Goal: Check status: Check status

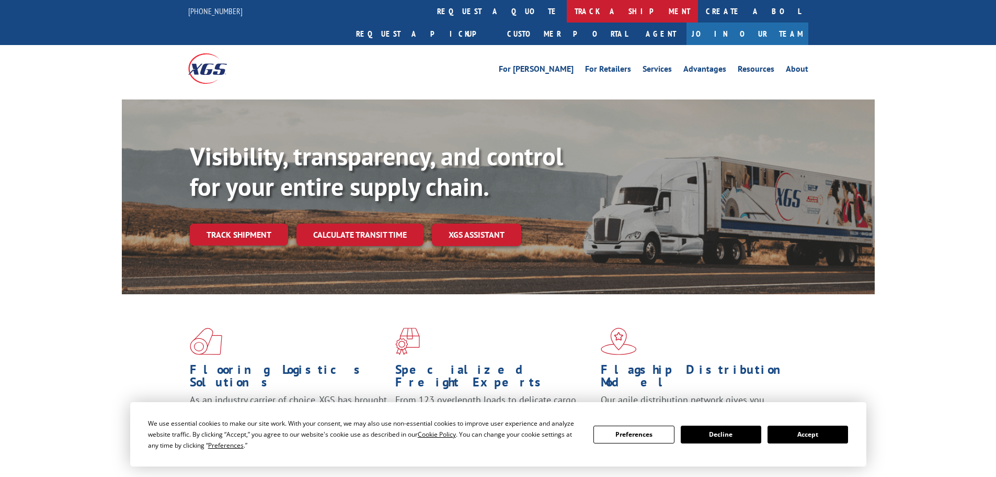
click at [567, 14] on link "track a shipment" at bounding box center [632, 11] width 131 height 22
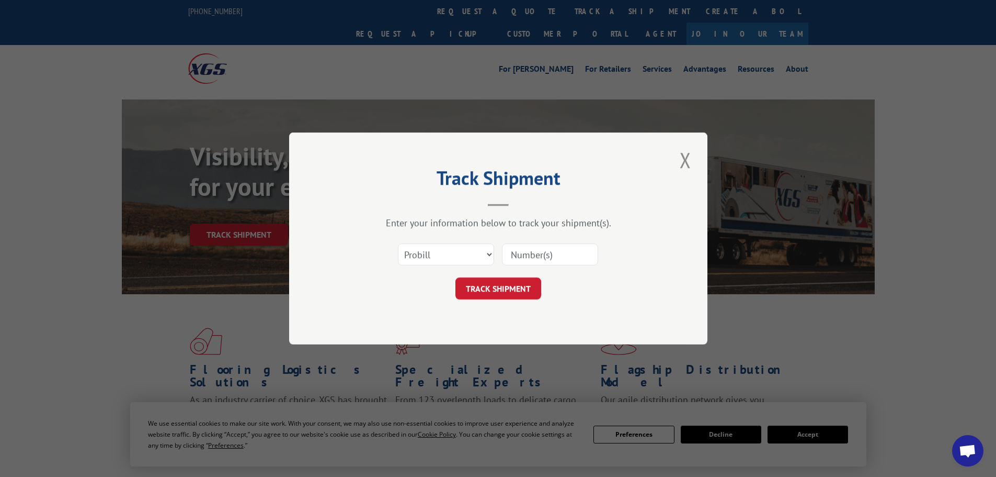
click at [518, 256] on input at bounding box center [550, 254] width 96 height 22
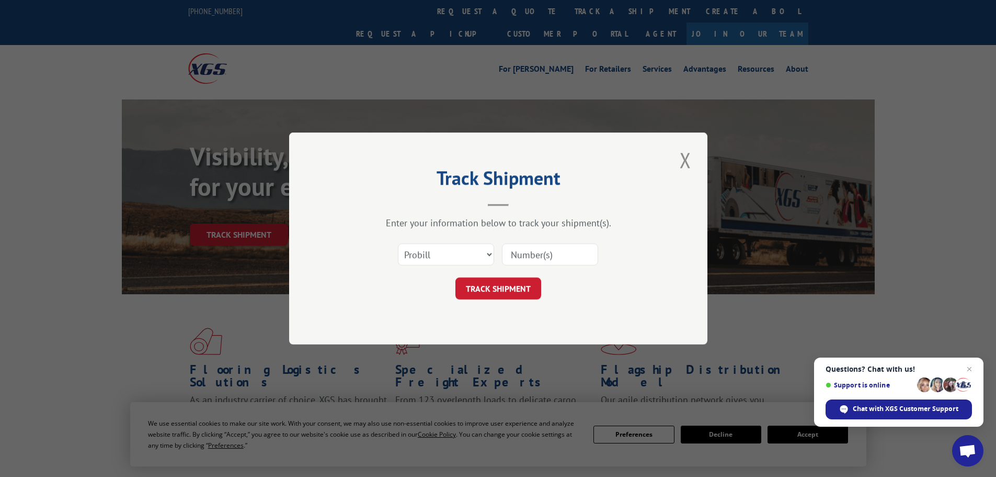
paste input "6308284"
type input "6308284"
click at [494, 280] on button "TRACK SHIPMENT" at bounding box center [499, 288] width 86 height 22
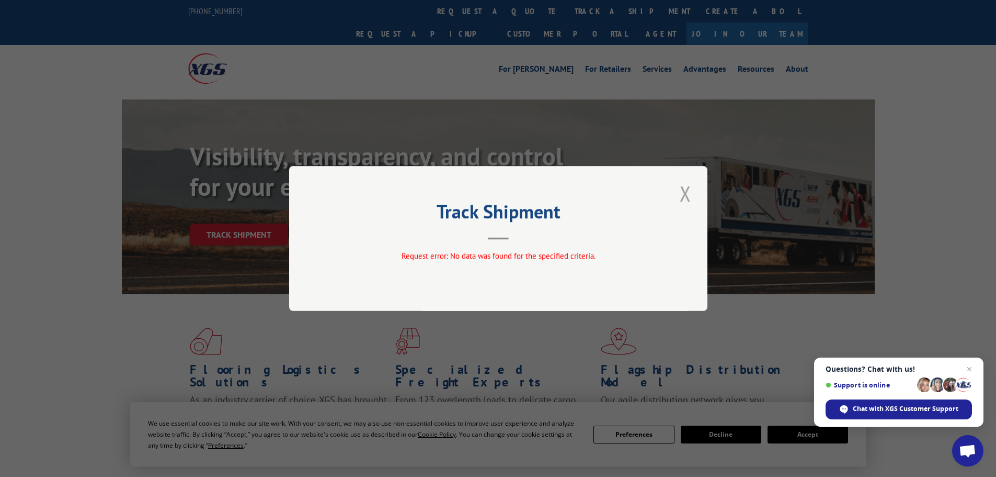
click at [684, 192] on button "Close modal" at bounding box center [686, 193] width 18 height 29
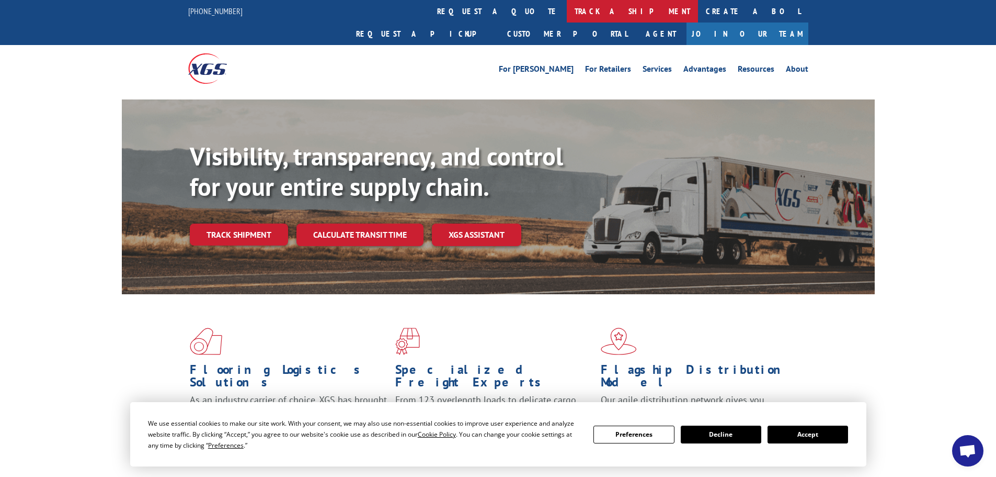
click at [567, 13] on link "track a shipment" at bounding box center [632, 11] width 131 height 22
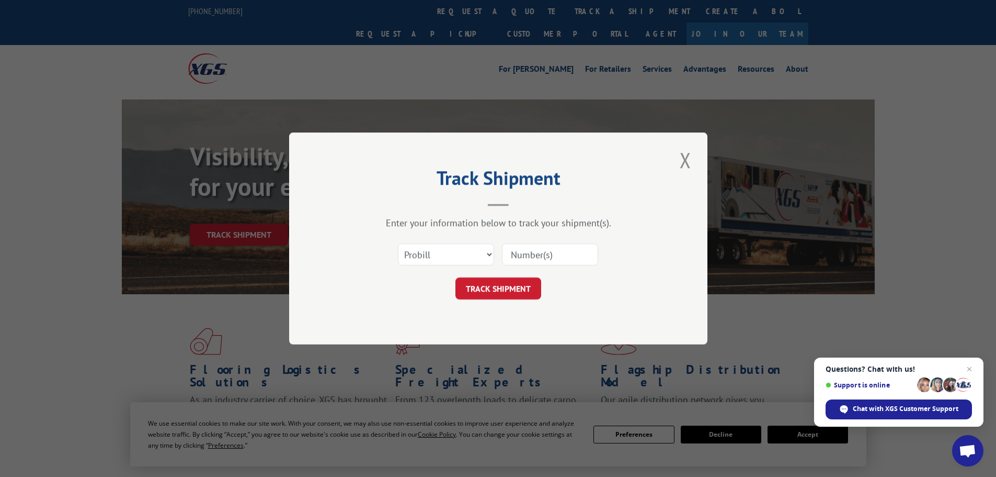
click at [534, 262] on input at bounding box center [550, 254] width 96 height 22
paste input "17308783"
type input "17308783"
click at [501, 282] on button "TRACK SHIPMENT" at bounding box center [499, 288] width 86 height 22
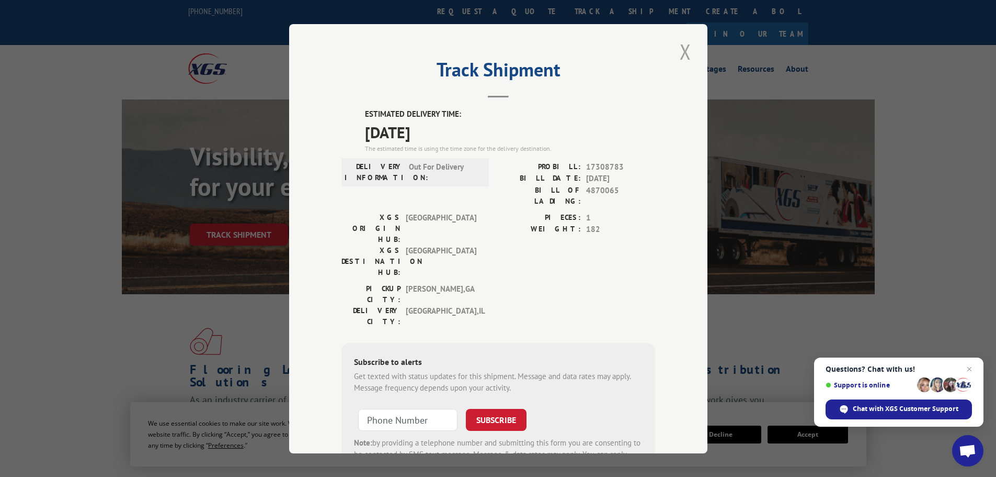
click at [686, 48] on button "Close modal" at bounding box center [686, 51] width 18 height 29
